Goal: Ask a question

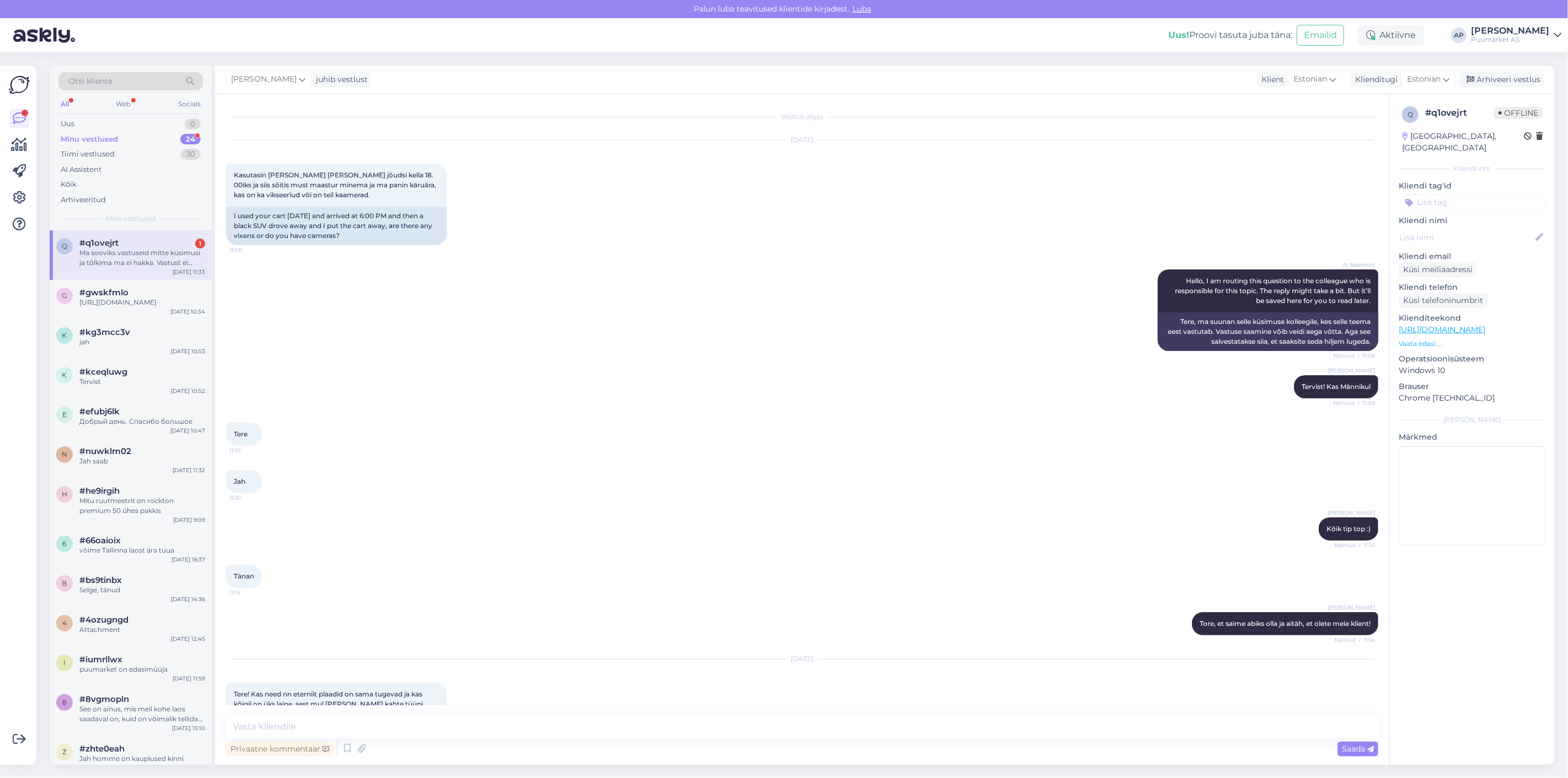
scroll to position [241, 0]
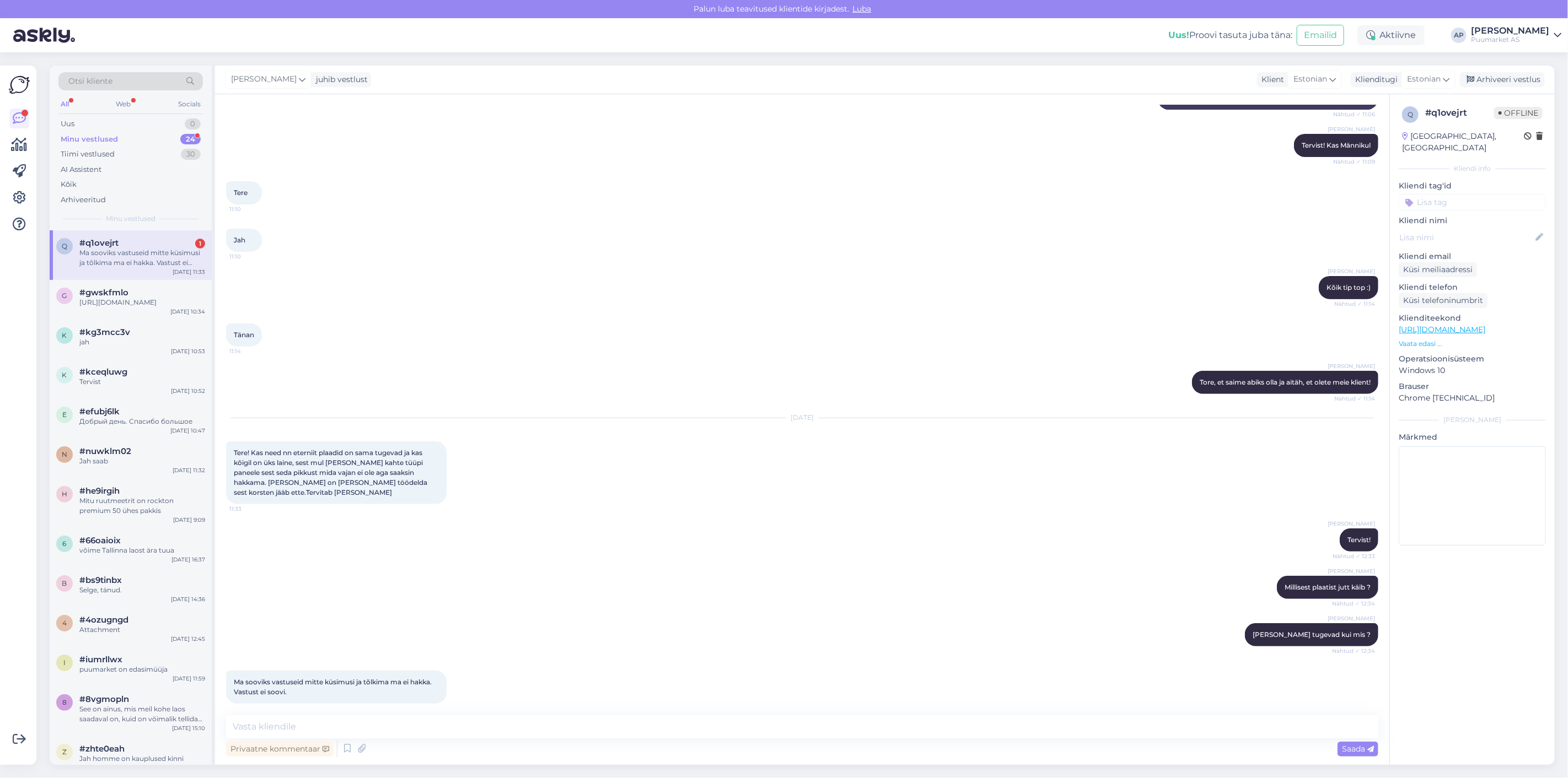
click at [333, 579] on div "[PERSON_NAME] [PERSON_NAME] plaatist jutt käib ? Nähtud ✓ 12:34" at bounding box center [801, 588] width 1152 height 47
drag, startPoint x: 302, startPoint y: 671, endPoint x: 439, endPoint y: 674, distance: 137.0
click at [439, 674] on div "Ma sooviks vastuseid mitte küsimusi ja tõlkima ma ei hakka. Vastust ei soovi. 1…" at bounding box center [336, 688] width 221 height 33
drag, startPoint x: 257, startPoint y: 449, endPoint x: 290, endPoint y: 453, distance: 33.2
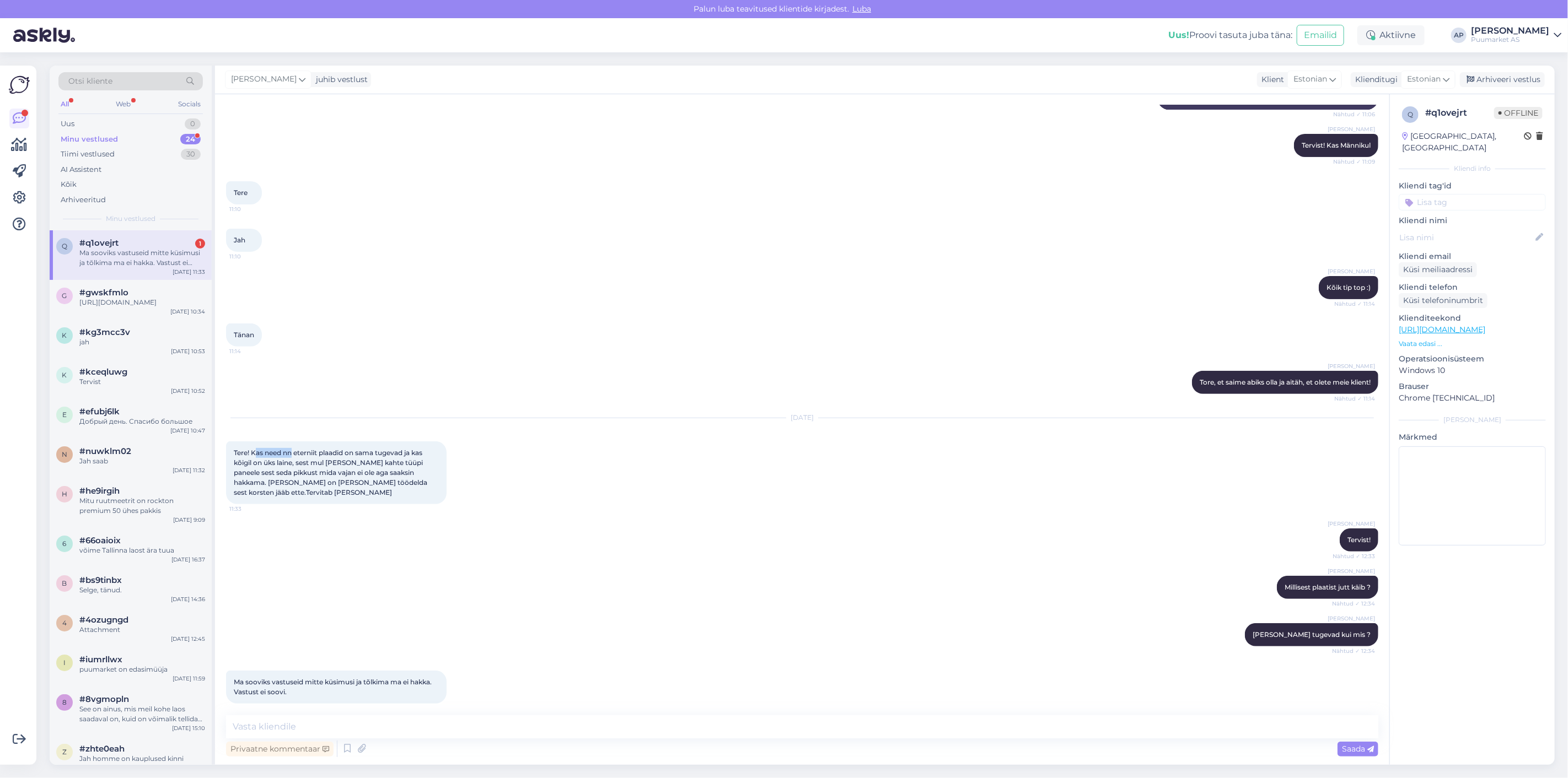
click at [290, 453] on span "Tere! Kas need nn eterniit plaadid on sama tugevad ja kas kõigil on üks laine, …" at bounding box center [331, 473] width 195 height 48
drag, startPoint x: 293, startPoint y: 452, endPoint x: 439, endPoint y: 482, distance: 149.1
click at [439, 482] on div "Tere! Kas need nn eterniit plaadid on sama tugevad ja kas kõigil on üks laine, …" at bounding box center [336, 472] width 221 height 63
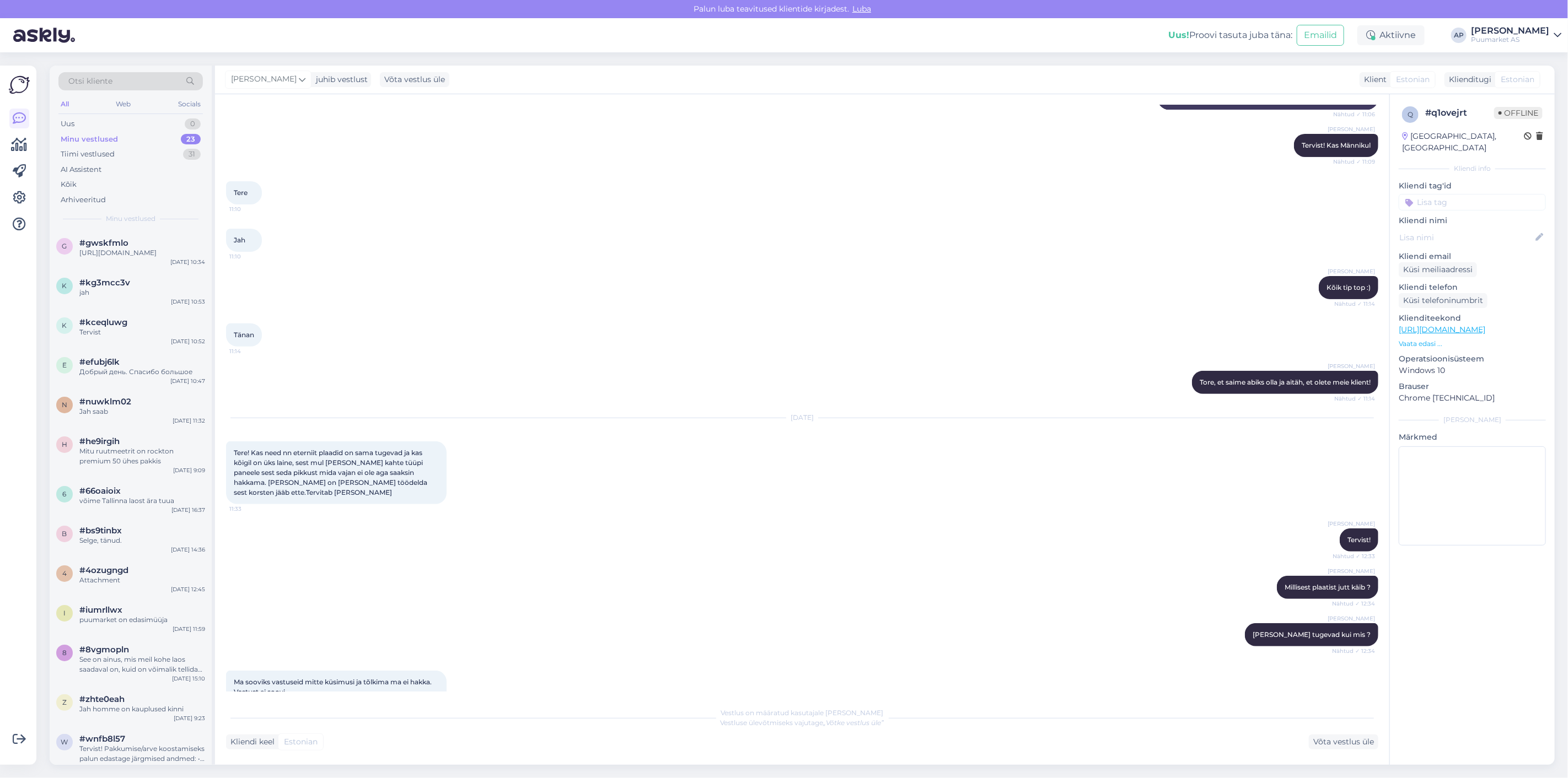
scroll to position [302, 0]
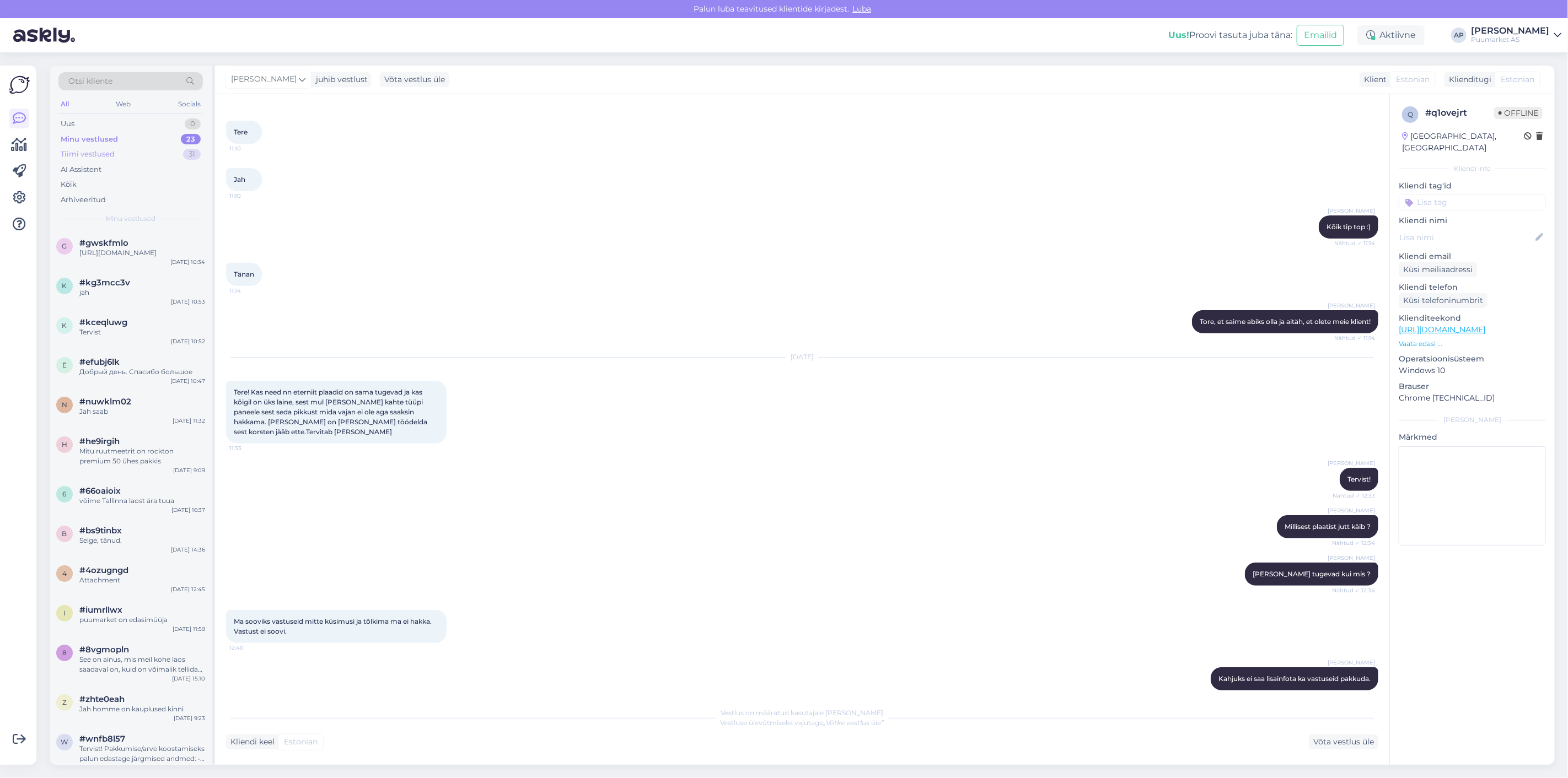
click at [110, 152] on div "Tiimi vestlused" at bounding box center [87, 154] width 54 height 11
